Goal: Information Seeking & Learning: Learn about a topic

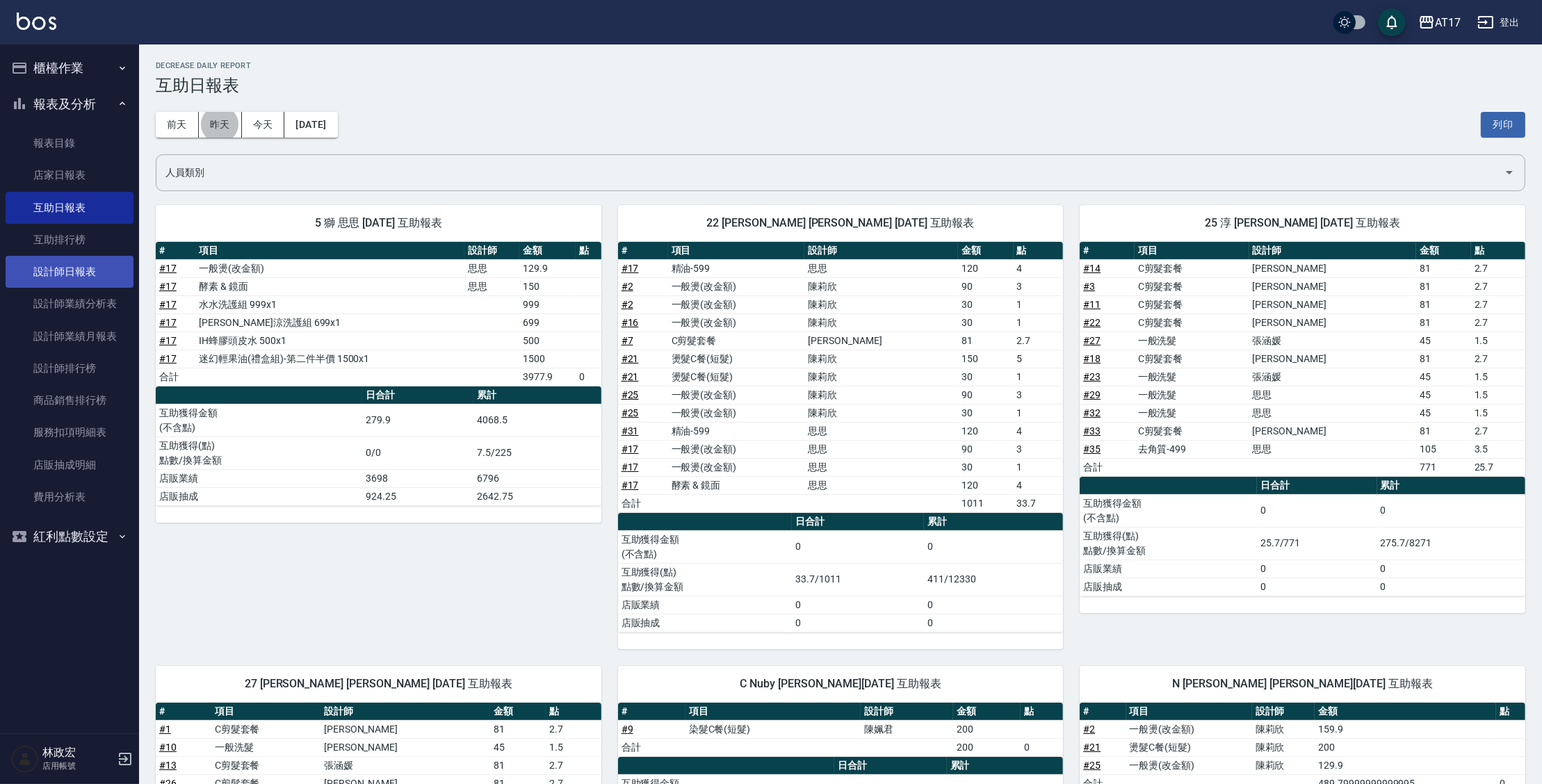
click at [98, 282] on link "設計師日報表" at bounding box center [69, 272] width 128 height 32
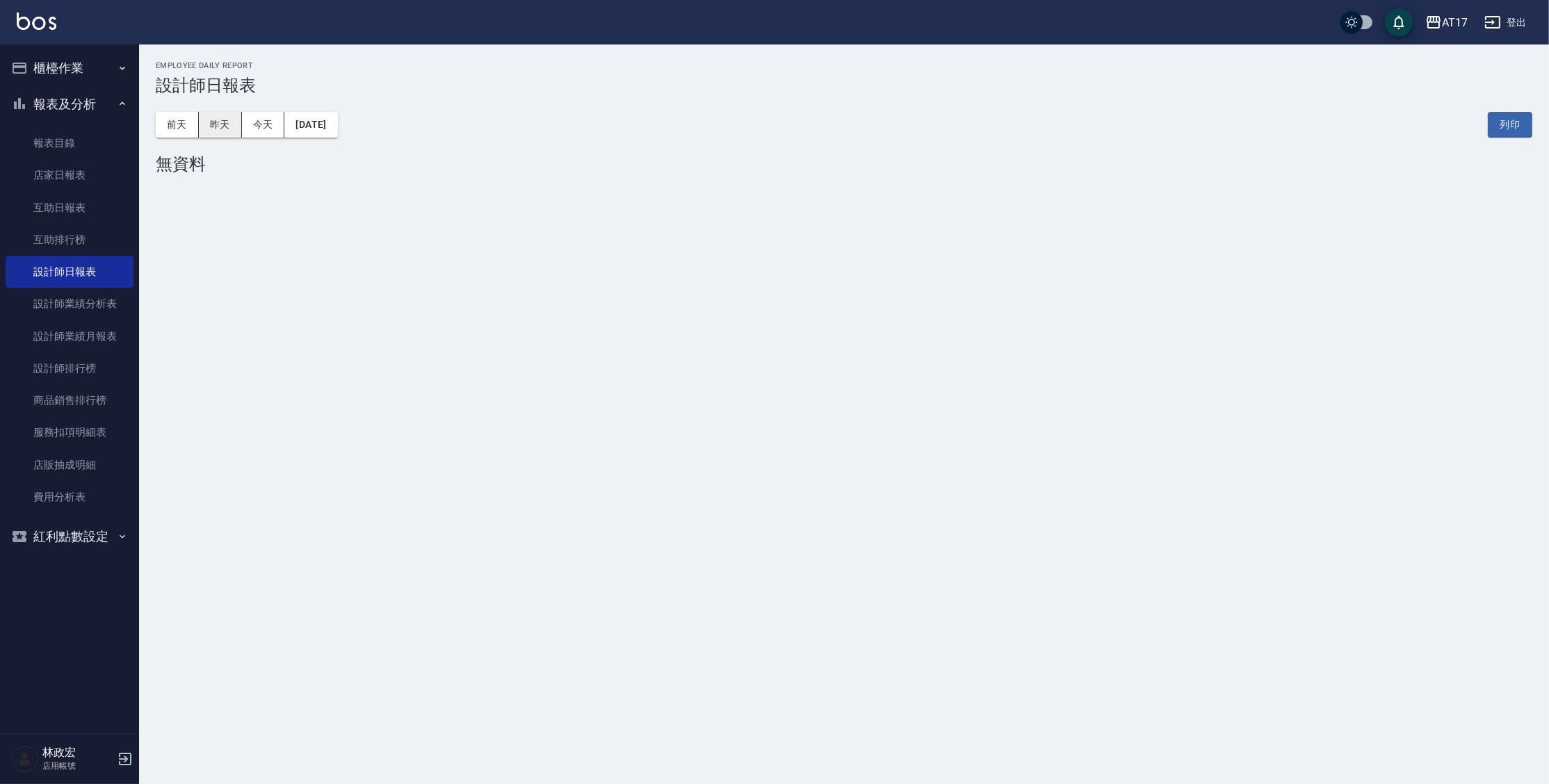
click at [227, 129] on button "昨天" at bounding box center [220, 125] width 43 height 26
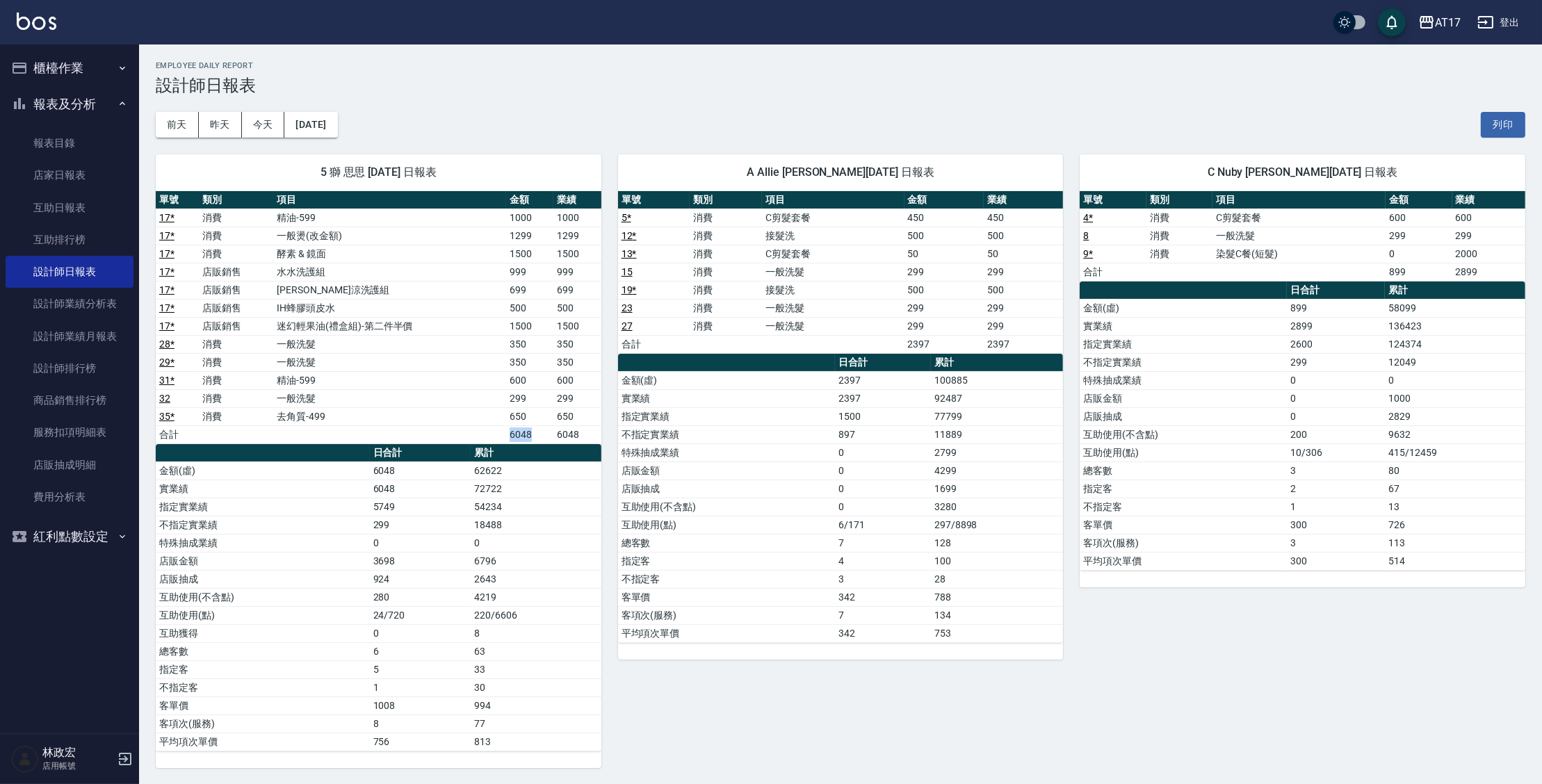
drag, startPoint x: 510, startPoint y: 433, endPoint x: 543, endPoint y: 430, distance: 33.1
click at [543, 430] on td "6048" at bounding box center [530, 434] width 47 height 18
click at [507, 565] on td "6796" at bounding box center [535, 560] width 130 height 18
drag, startPoint x: 471, startPoint y: 562, endPoint x: 506, endPoint y: 564, distance: 35.1
click at [506, 564] on td "6796" at bounding box center [535, 560] width 130 height 18
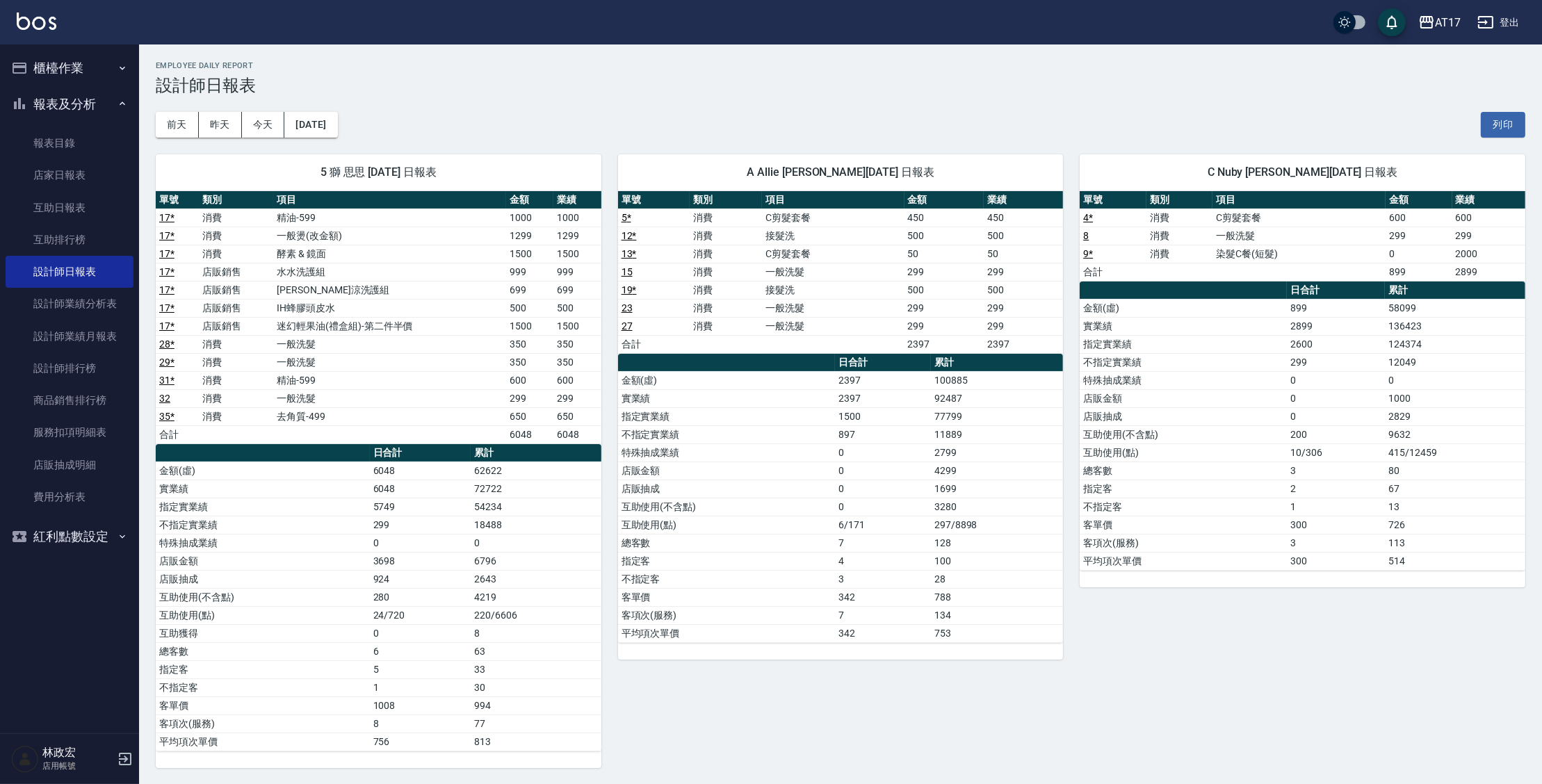
click at [742, 738] on div "A Allie [PERSON_NAME][DATE] 日報表 單號 類別 項目 金額 業績 5 * 消費 C剪髮套餐 450 450 12 * 消費 接髮洗…" at bounding box center [832, 452] width 463 height 630
drag, startPoint x: 463, startPoint y: 571, endPoint x: 501, endPoint y: 578, distance: 38.6
click at [501, 577] on tr "店販抽成 924 2643" at bounding box center [378, 579] width 445 height 18
